Goal: Task Accomplishment & Management: Use online tool/utility

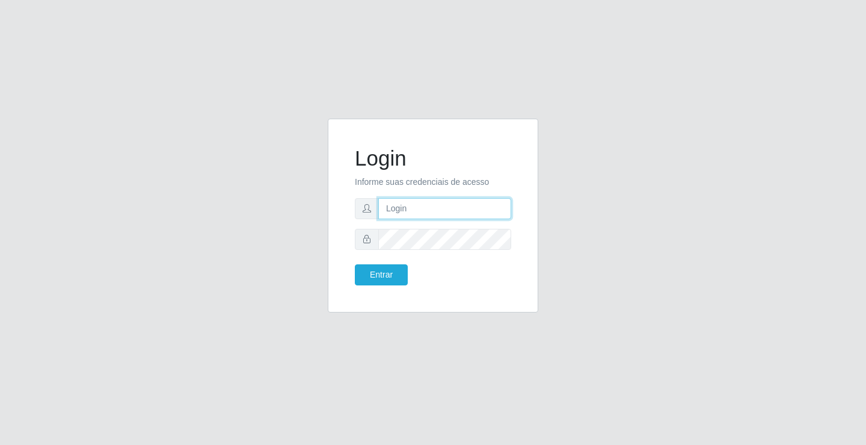
click at [403, 212] on input "text" at bounding box center [444, 208] width 133 height 21
type input "giovanny@ideal"
click at [431, 211] on input "giovanny@ideal" at bounding box center [444, 208] width 133 height 21
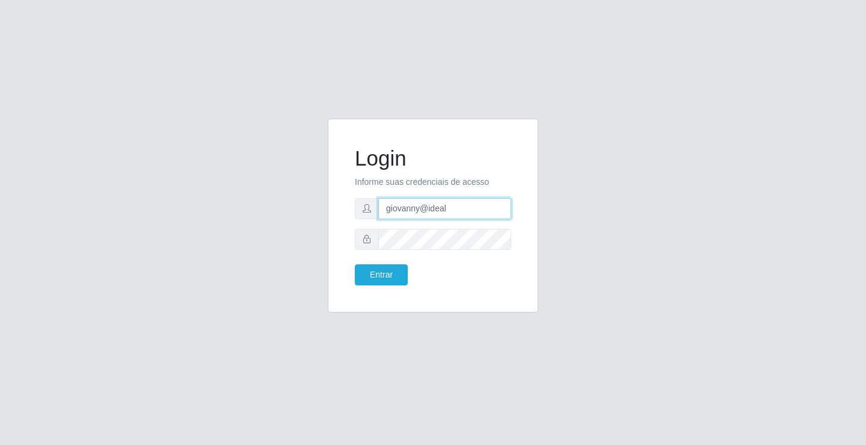
click at [432, 211] on input "giovanny@ideal" at bounding box center [444, 208] width 133 height 21
click at [434, 210] on input "giovanny@ideal" at bounding box center [444, 208] width 133 height 21
click at [375, 274] on button "Entrar" at bounding box center [381, 274] width 53 height 21
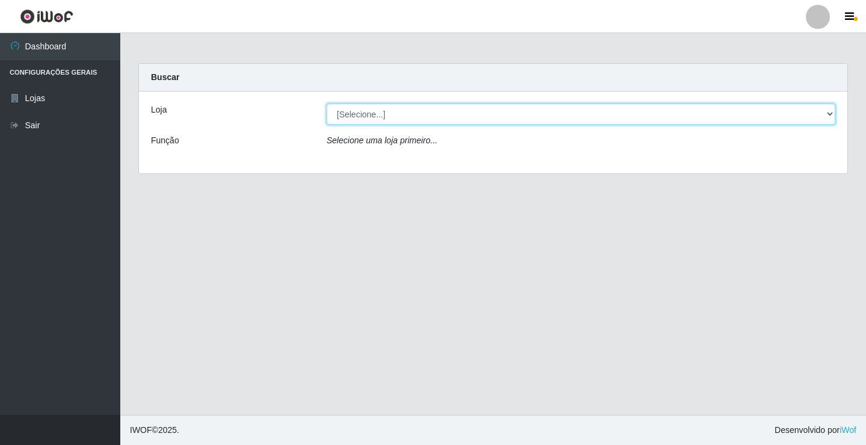
click at [709, 114] on select "[Selecione...] Ideal - Conceição" at bounding box center [581, 113] width 509 height 21
select select "231"
click at [327, 103] on select "[Selecione...] Ideal - Conceição" at bounding box center [581, 113] width 509 height 21
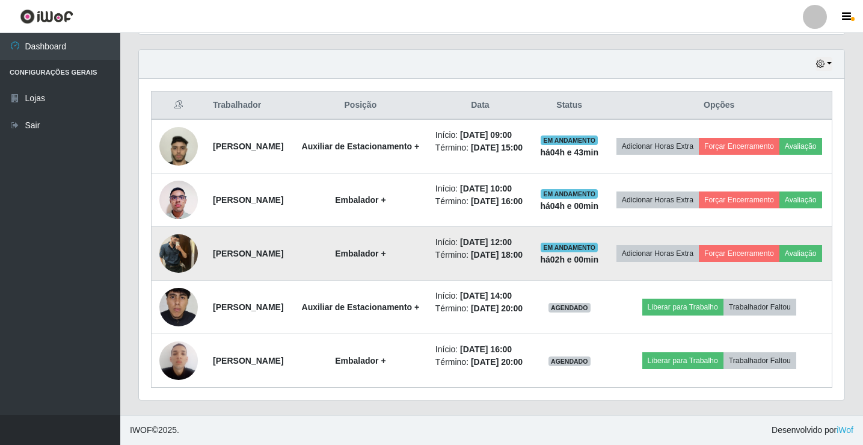
scroll to position [481, 0]
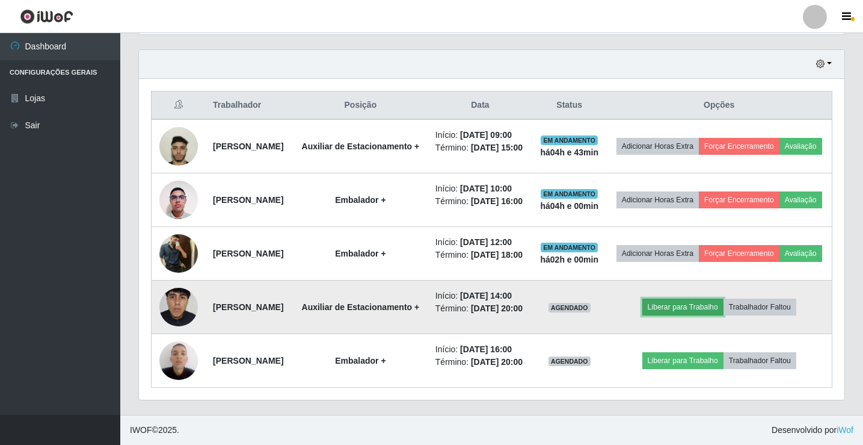
click at [714, 304] on button "Liberar para Trabalho" at bounding box center [683, 306] width 81 height 17
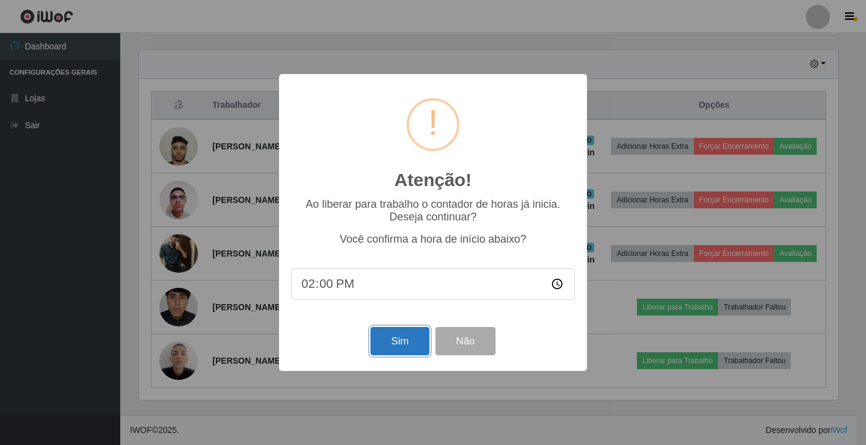
click at [409, 339] on button "Sim" at bounding box center [400, 341] width 58 height 28
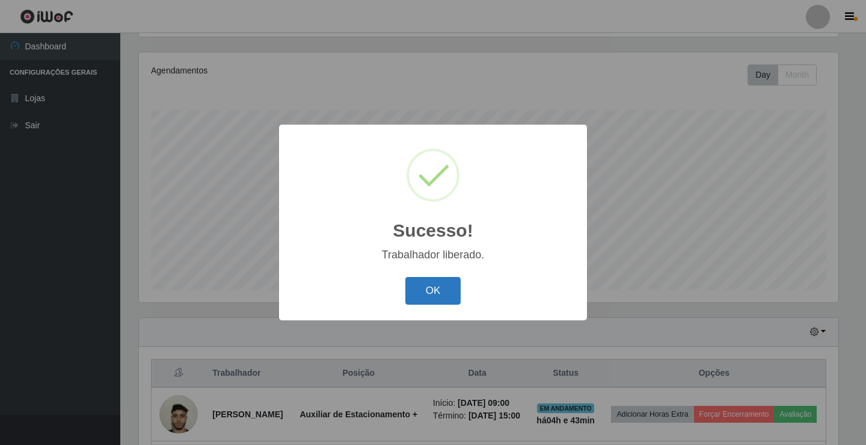
click at [437, 295] on button "OK" at bounding box center [434, 291] width 56 height 28
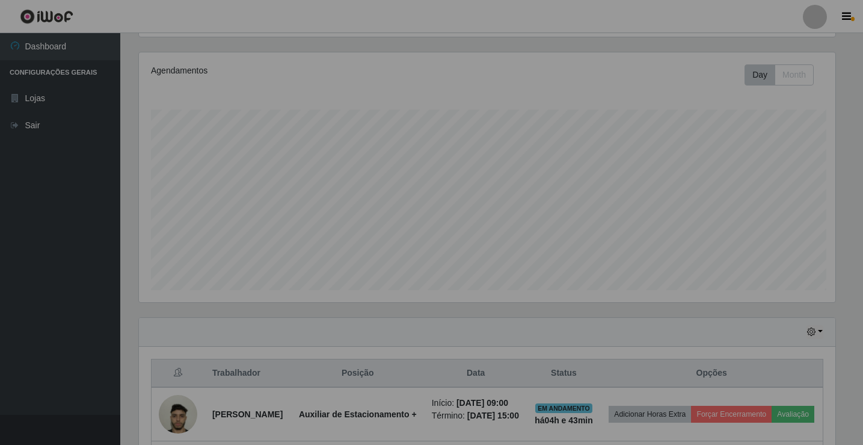
scroll to position [250, 706]
